Goal: Transaction & Acquisition: Register for event/course

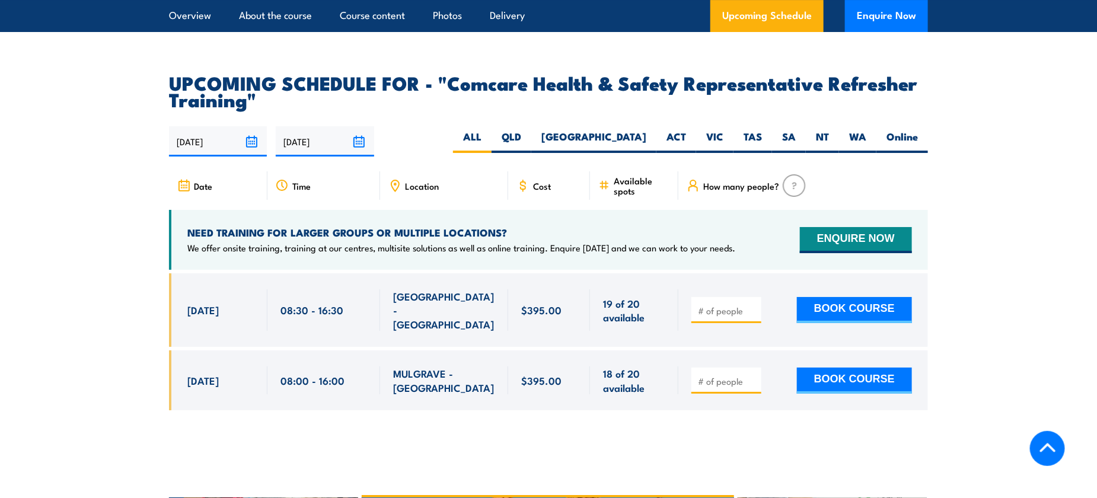
scroll to position [2016, 0]
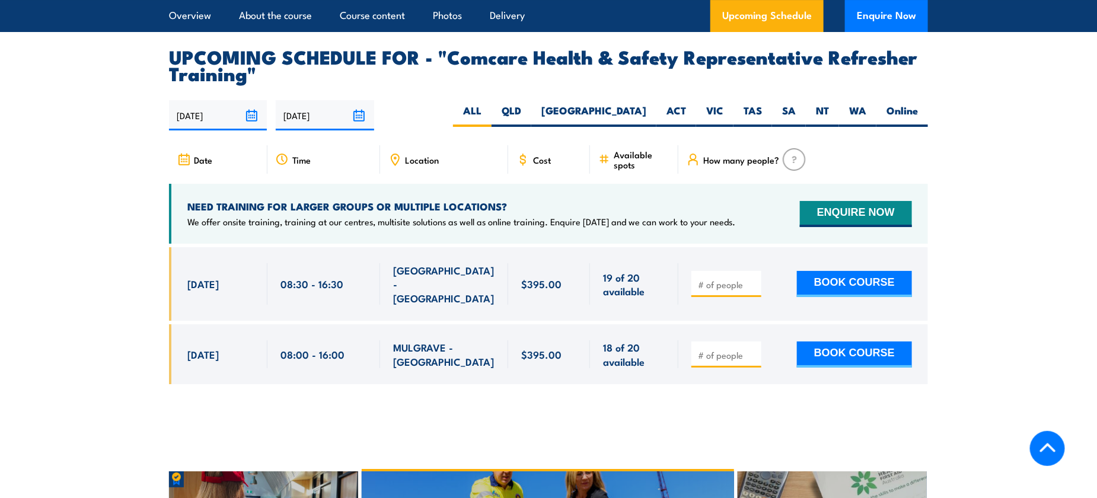
drag, startPoint x: 184, startPoint y: 283, endPoint x: 576, endPoint y: 289, distance: 391.9
click at [576, 289] on div "3 Sep, 2025, 08:30 - 08:30" at bounding box center [548, 284] width 759 height 74
drag, startPoint x: 576, startPoint y: 289, endPoint x: 860, endPoint y: 284, distance: 284.0
click at [860, 284] on button "BOOK COURSE" at bounding box center [854, 284] width 115 height 26
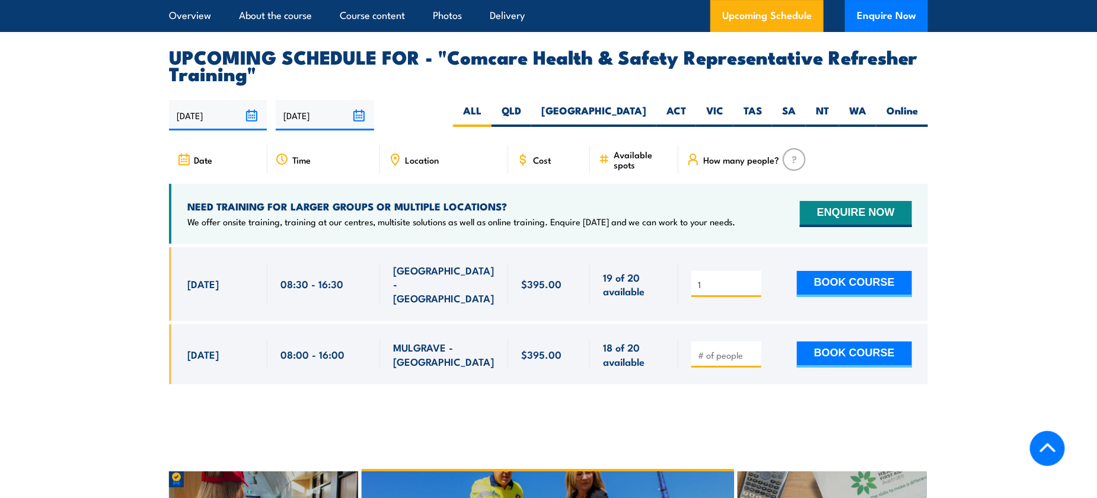
type input "1"
click at [754, 286] on input "1" at bounding box center [727, 285] width 59 height 12
click at [843, 283] on button "BOOK COURSE" at bounding box center [854, 284] width 115 height 26
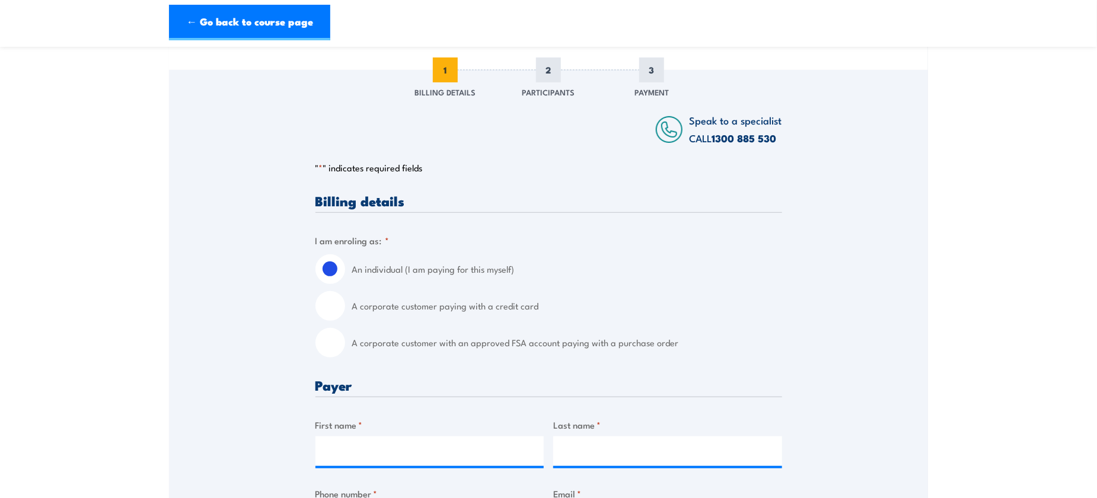
scroll to position [178, 0]
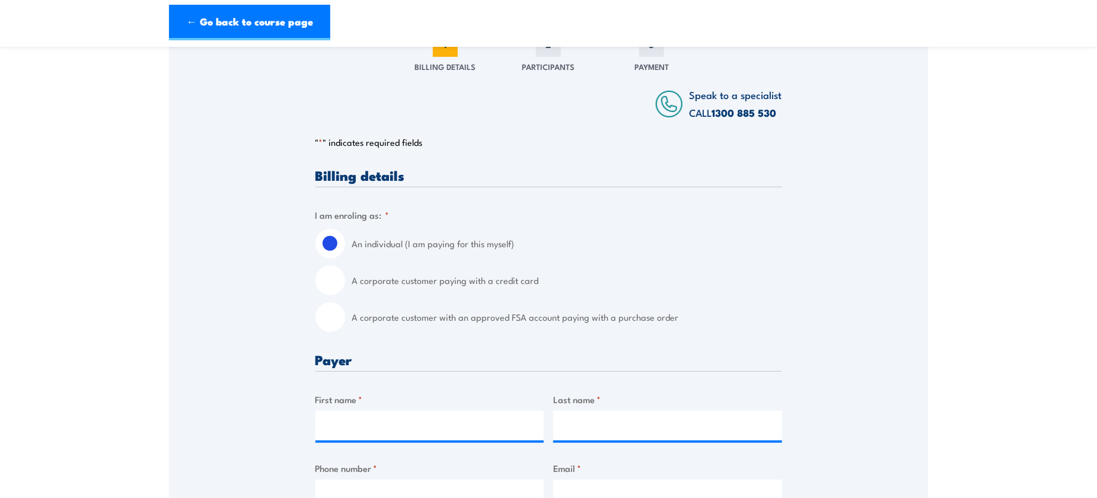
click at [327, 277] on input "A corporate customer paying with a credit card" at bounding box center [330, 281] width 30 height 30
radio input "true"
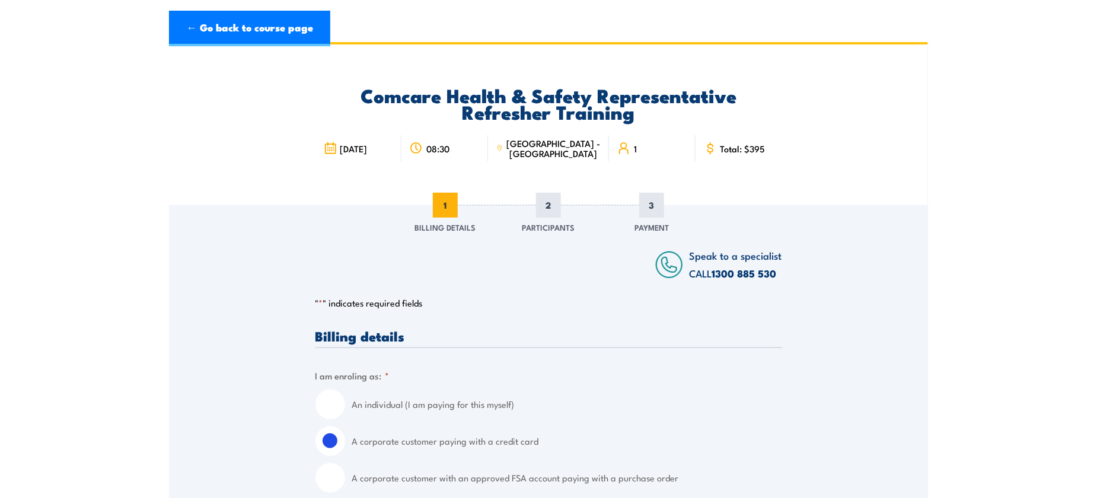
scroll to position [0, 0]
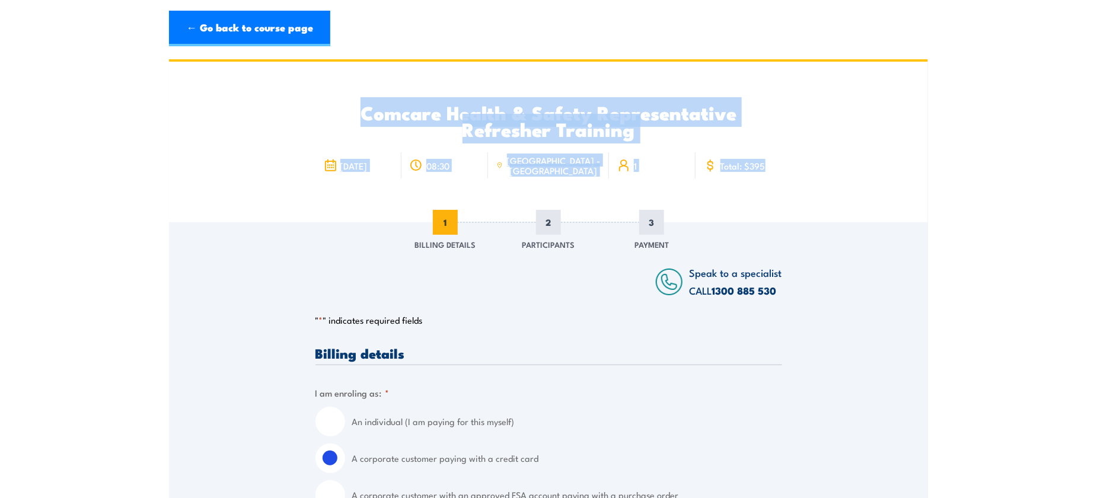
drag, startPoint x: 370, startPoint y: 120, endPoint x: 758, endPoint y: 163, distance: 390.7
click at [758, 163] on div "Comcare Health & Safety Representative Refresher Training [DATE] 08:30 1" at bounding box center [548, 142] width 467 height 161
copy div "Comcare Health & Safety Representative Refresher Training [DATE] 08:30 [GEOGRAP…"
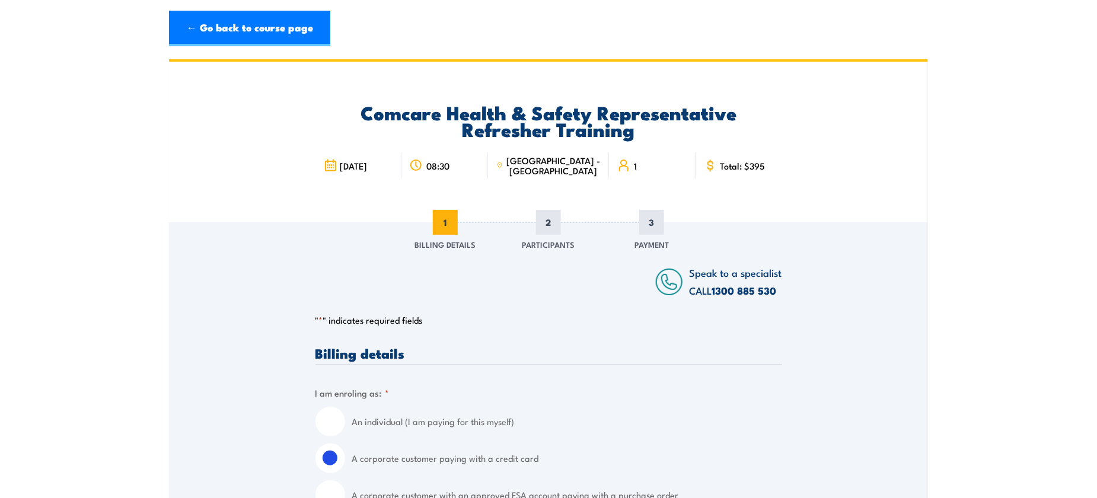
drag, startPoint x: 68, startPoint y: 302, endPoint x: 62, endPoint y: 296, distance: 8.4
